Goal: Find specific page/section: Find specific page/section

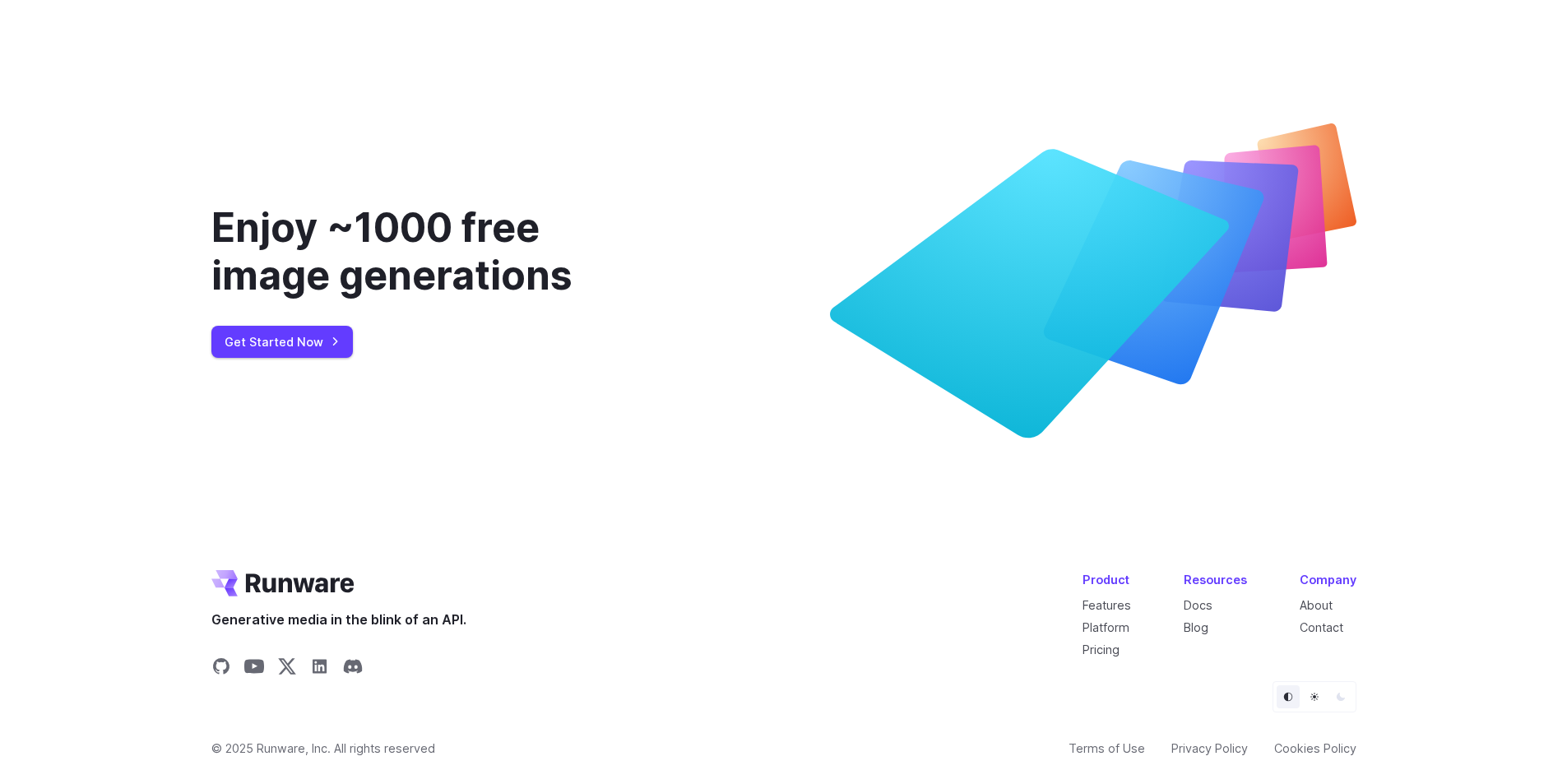
scroll to position [6147, 0]
click at [1309, 602] on link "About" at bounding box center [1316, 605] width 33 height 14
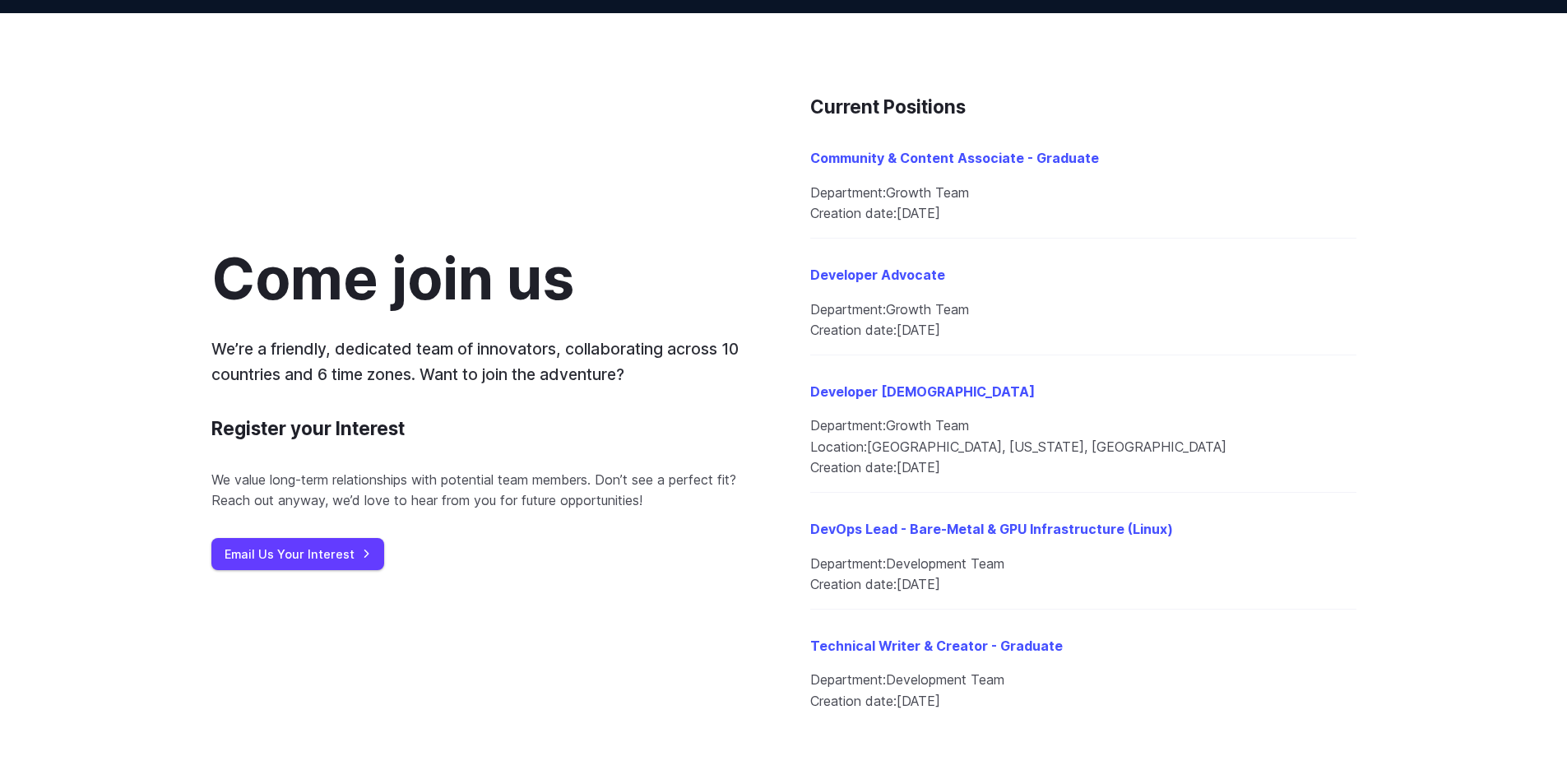
scroll to position [1809, 0]
